Goal: Task Accomplishment & Management: Manage account settings

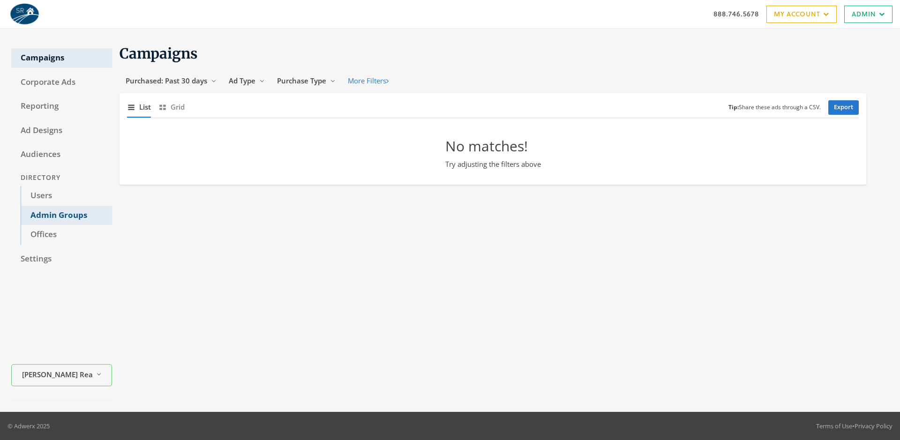
click at [66, 215] on link "Admin Groups" at bounding box center [66, 216] width 91 height 20
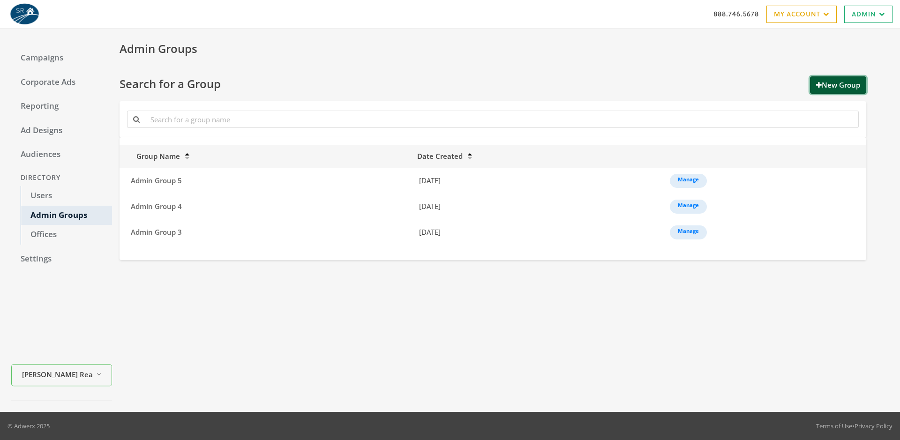
click at [837, 85] on button "New Group" at bounding box center [838, 84] width 56 height 17
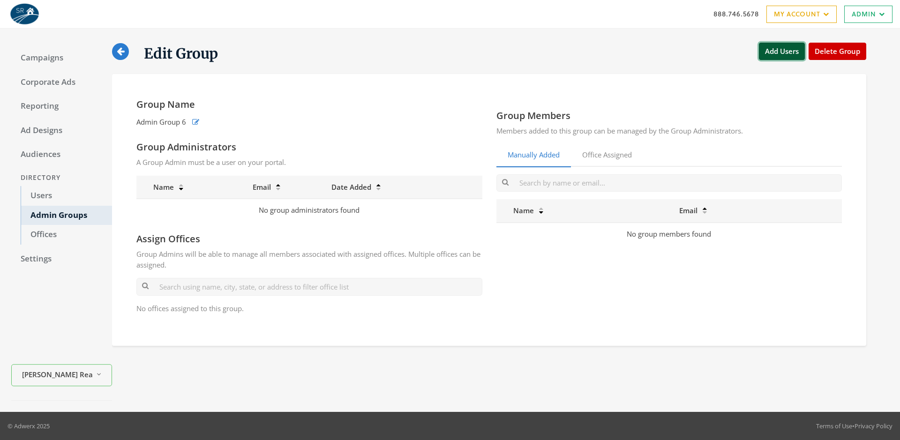
click at [782, 51] on button "Add Users" at bounding box center [782, 51] width 46 height 17
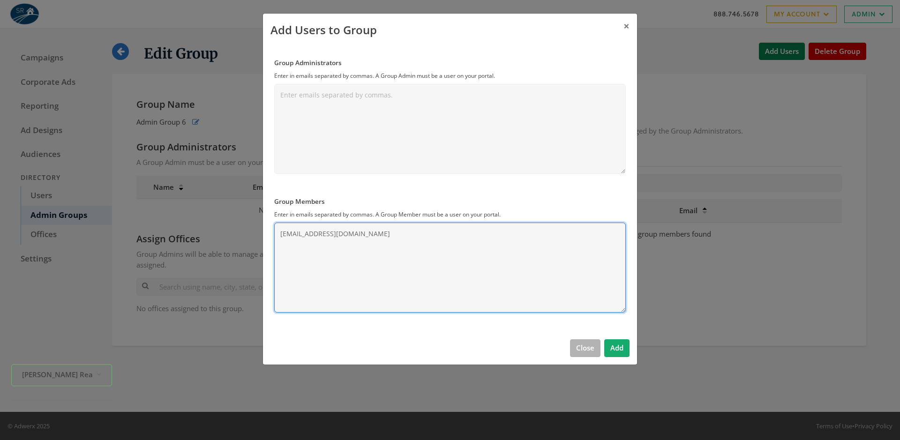
type textarea "[EMAIL_ADDRESS][DOMAIN_NAME]"
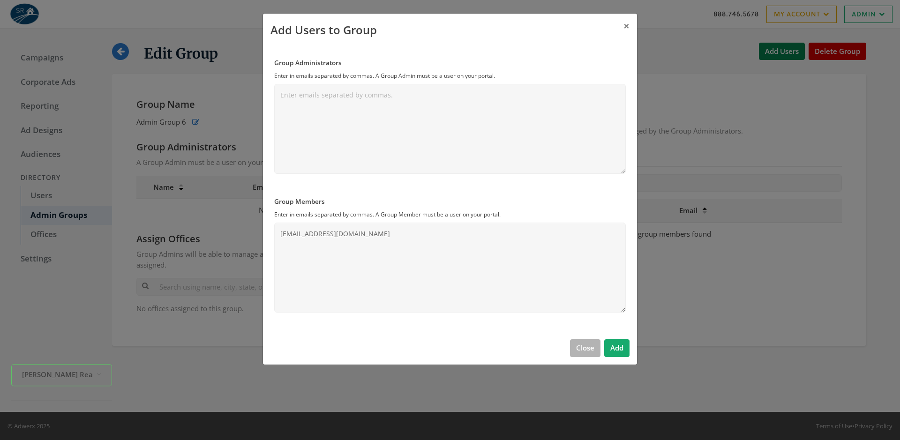
click at [617, 348] on button "Add" at bounding box center [617, 348] width 25 height 17
